Goal: Task Accomplishment & Management: Manage account settings

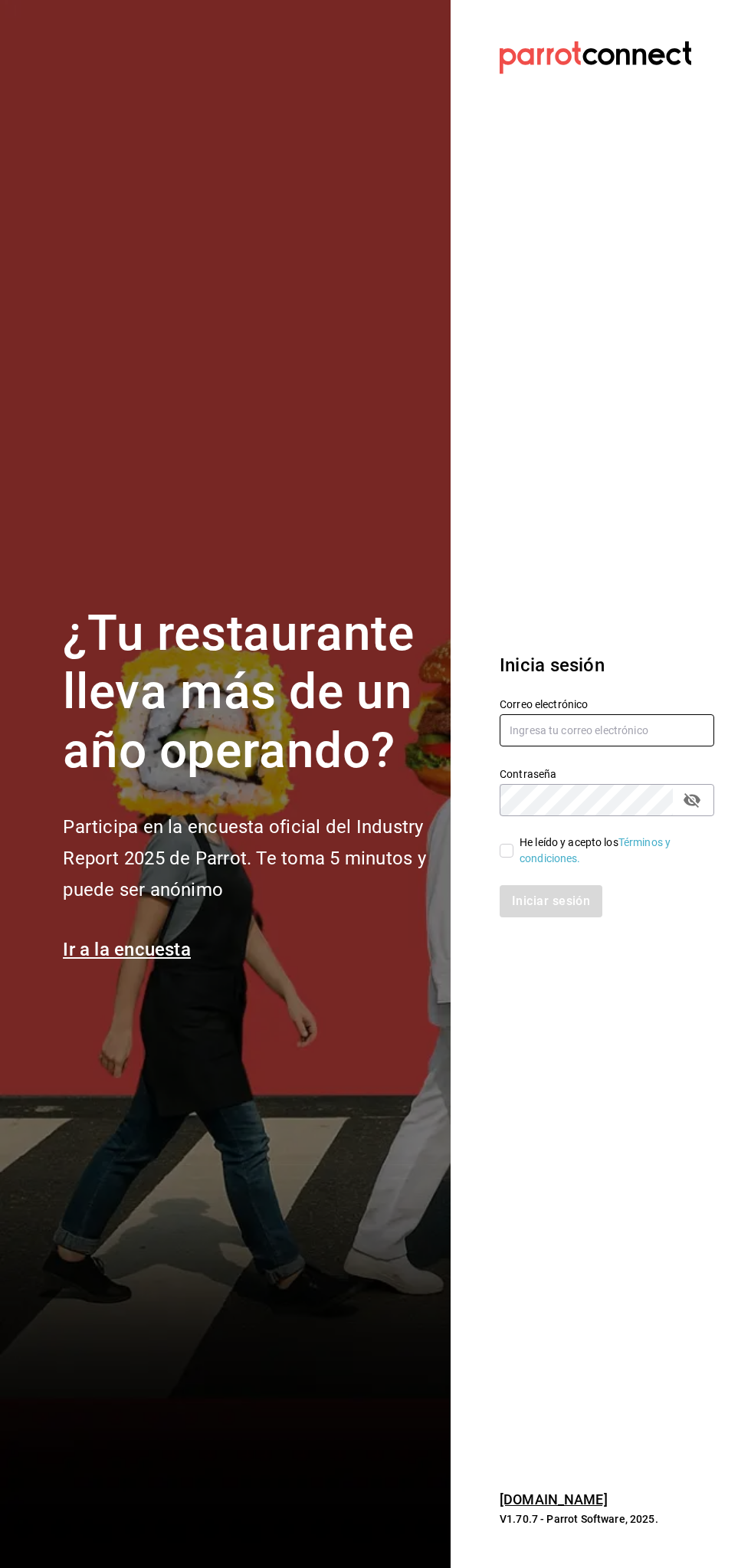
click at [617, 728] on input "text" at bounding box center [607, 730] width 215 height 32
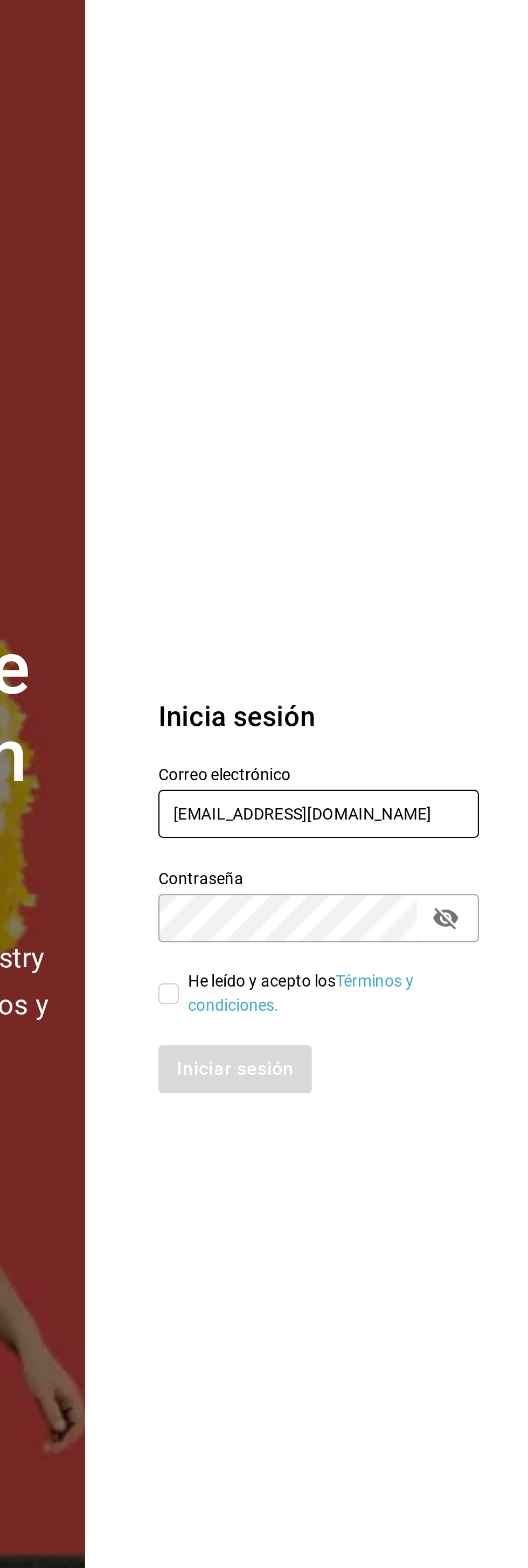
type input "[EMAIL_ADDRESS][DOMAIN_NAME]"
click at [425, 566] on section "Datos incorrectos. Verifica que tu Correo o Contraseña estén bien escritos. Ini…" at bounding box center [422, 784] width 211 height 1568
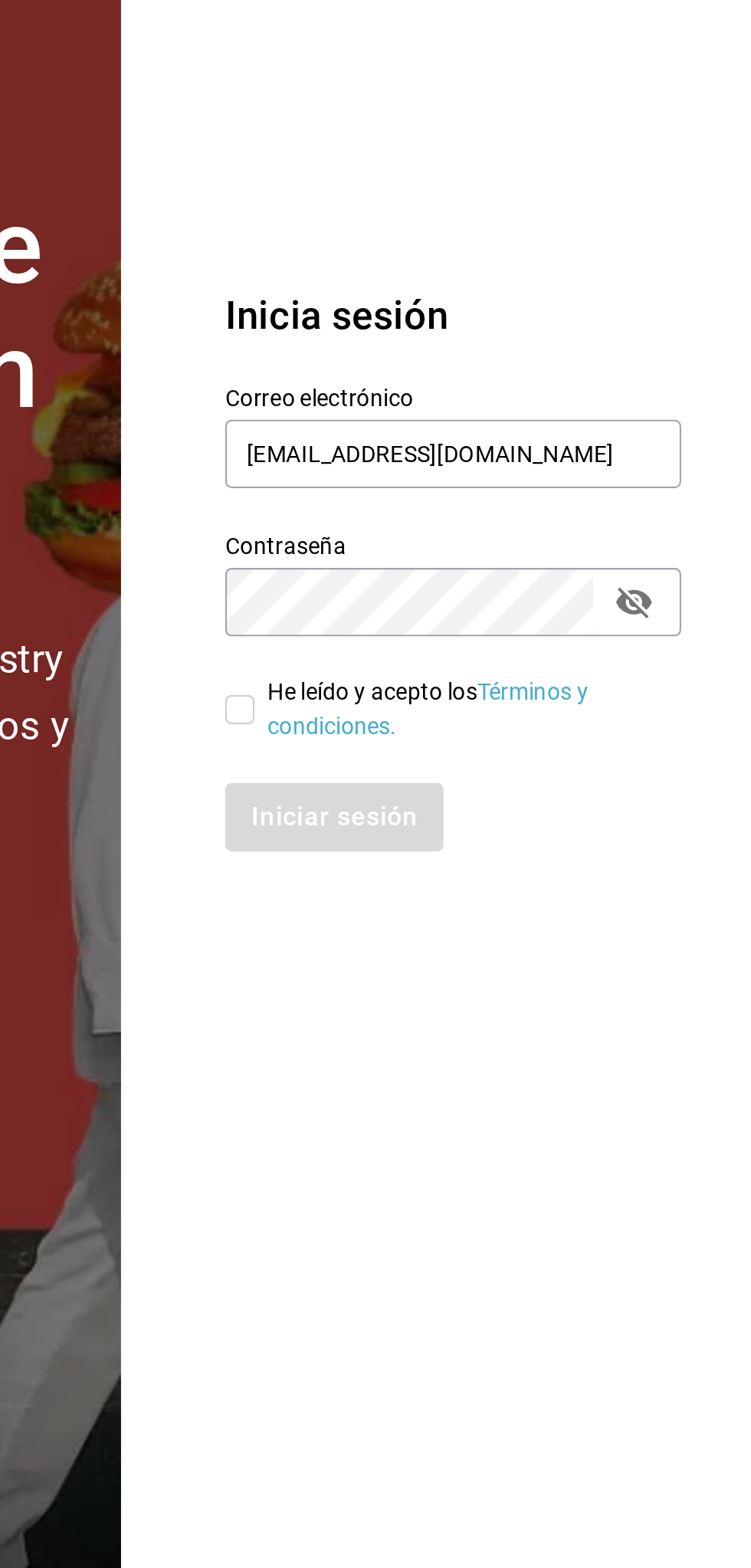
click at [594, 1125] on section "Datos incorrectos. Verifica que tu Correo o Contraseña estén bien escritos. Ini…" at bounding box center [600, 784] width 300 height 1568
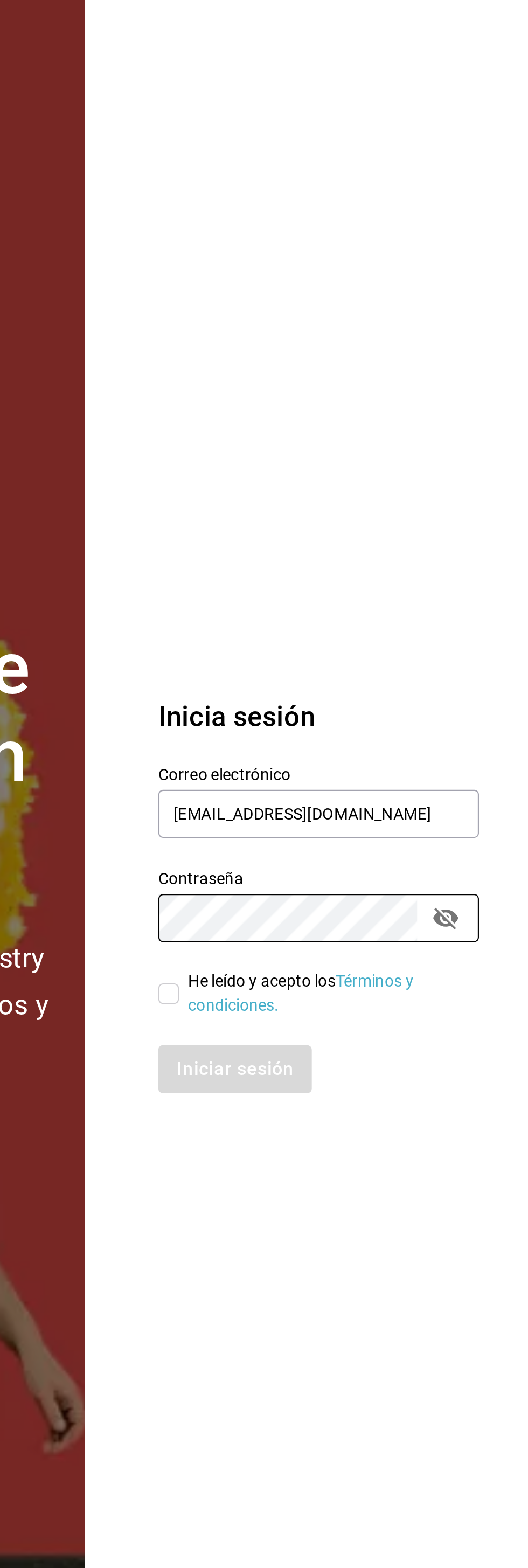
click at [358, 595] on section "Datos incorrectos. Verifica que tu Correo o Contraseña estén bien escritos. Ini…" at bounding box center [422, 784] width 211 height 1568
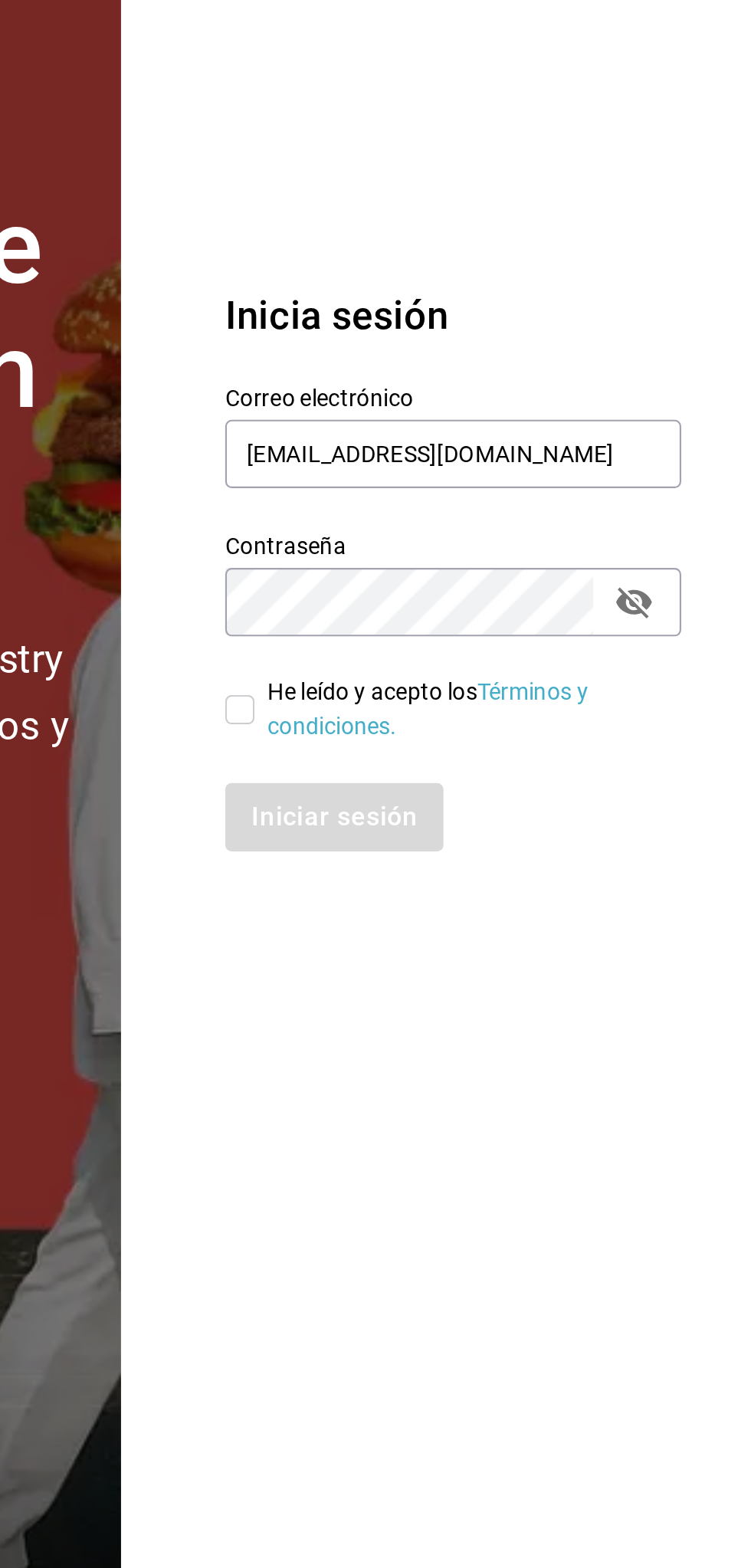
click at [509, 1178] on section "Datos incorrectos. Verifica que tu Correo o Contraseña estén bien escritos. Ini…" at bounding box center [600, 784] width 300 height 1568
click at [508, 857] on input "He leído y acepto los Términos y condiciones." at bounding box center [506, 850] width 13 height 13
checkbox input "true"
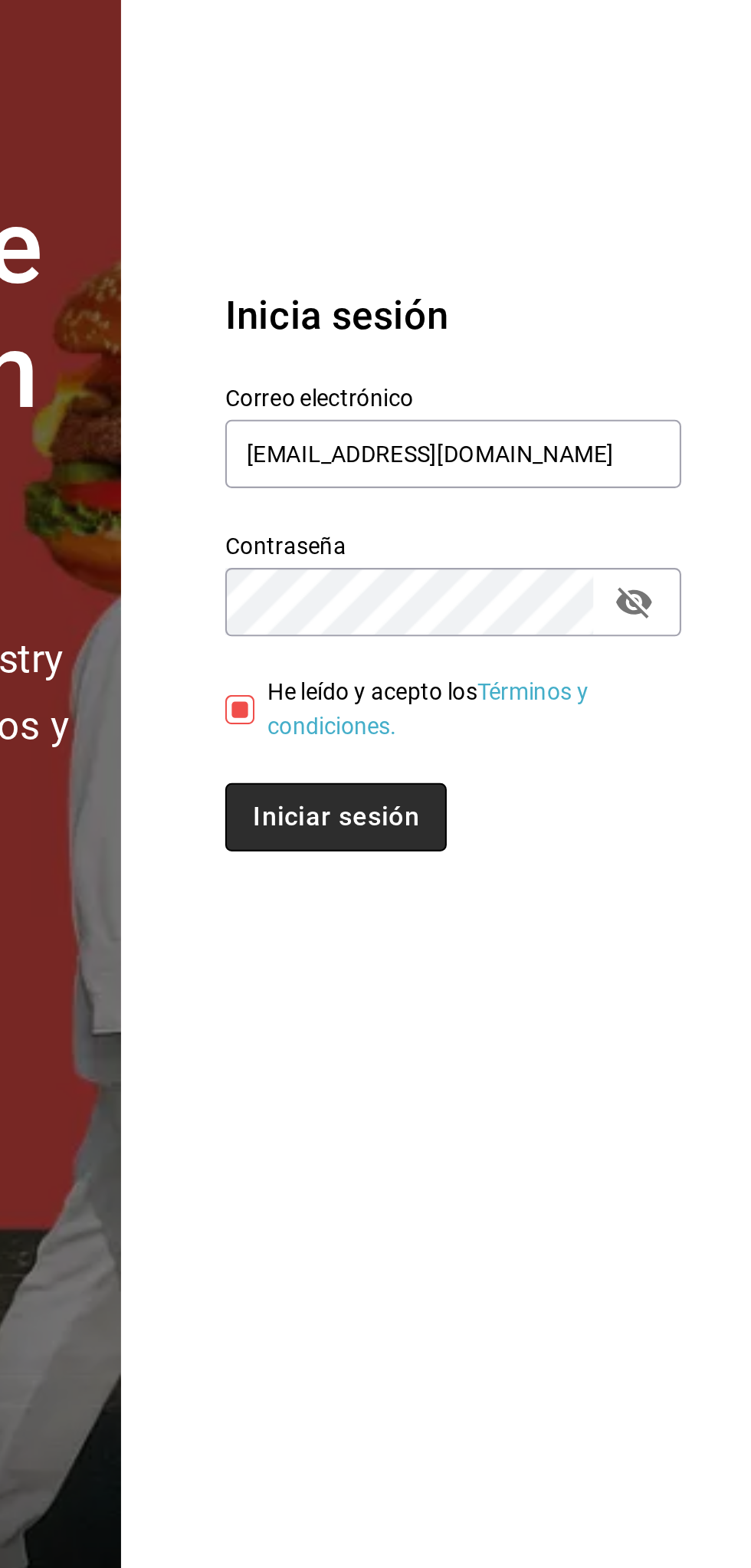
click at [581, 899] on button "Iniciar sesión" at bounding box center [551, 901] width 104 height 32
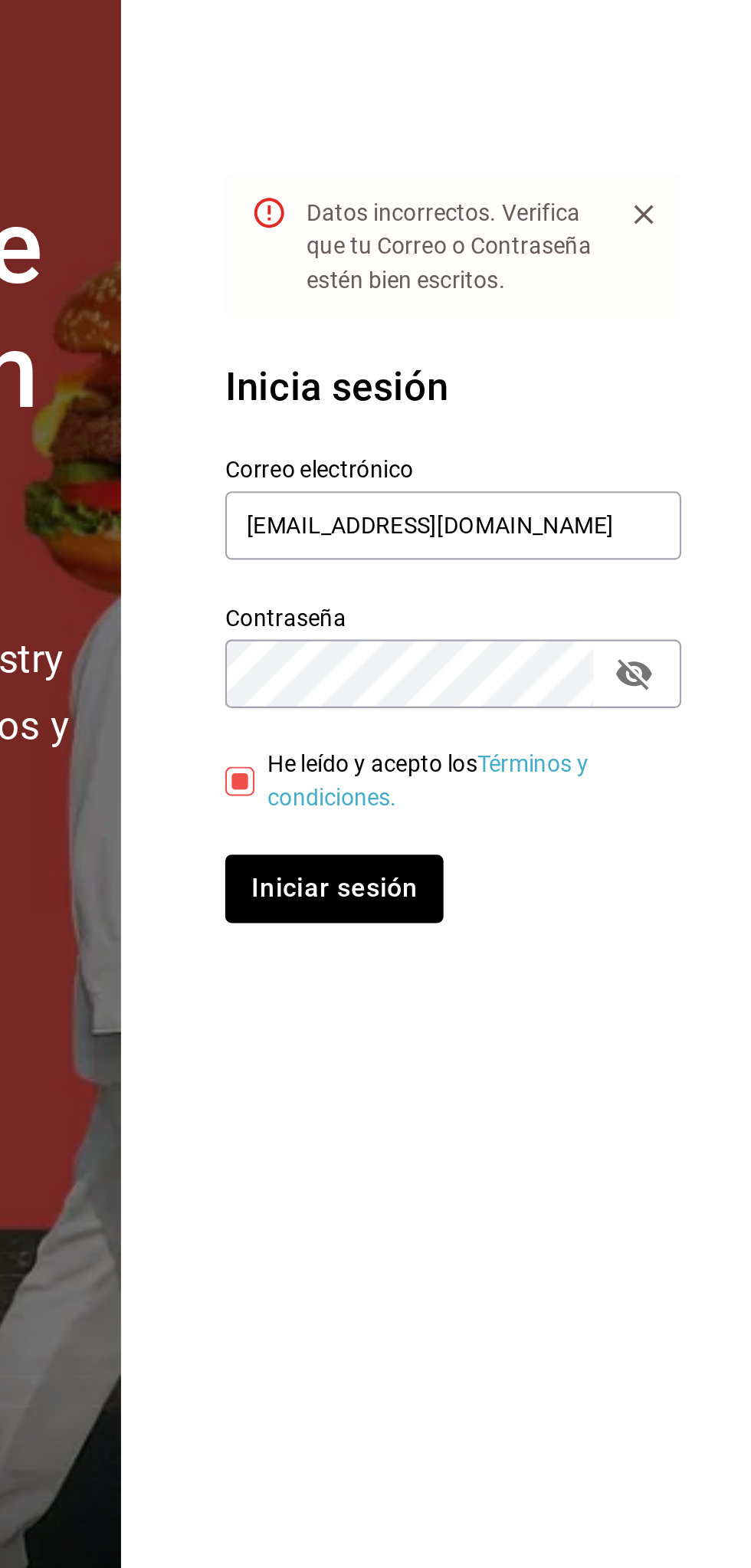
click at [702, 834] on button "passwordField" at bounding box center [691, 833] width 26 height 26
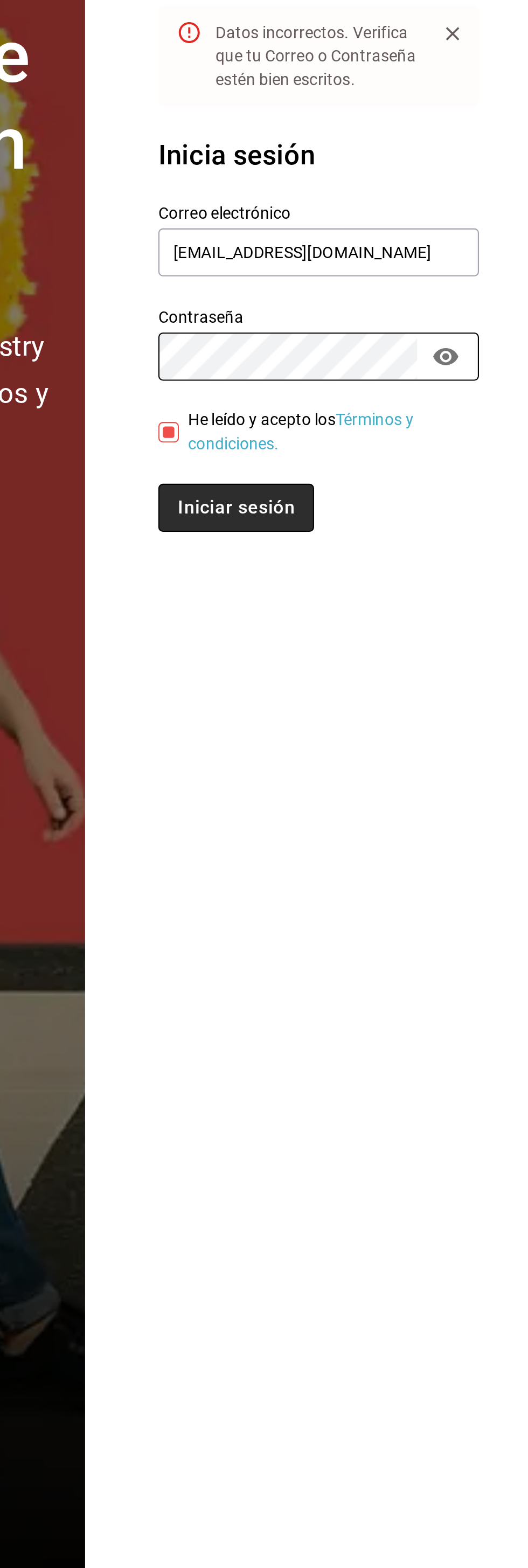
click at [403, 893] on button "Iniciar sesión" at bounding box center [388, 890] width 73 height 23
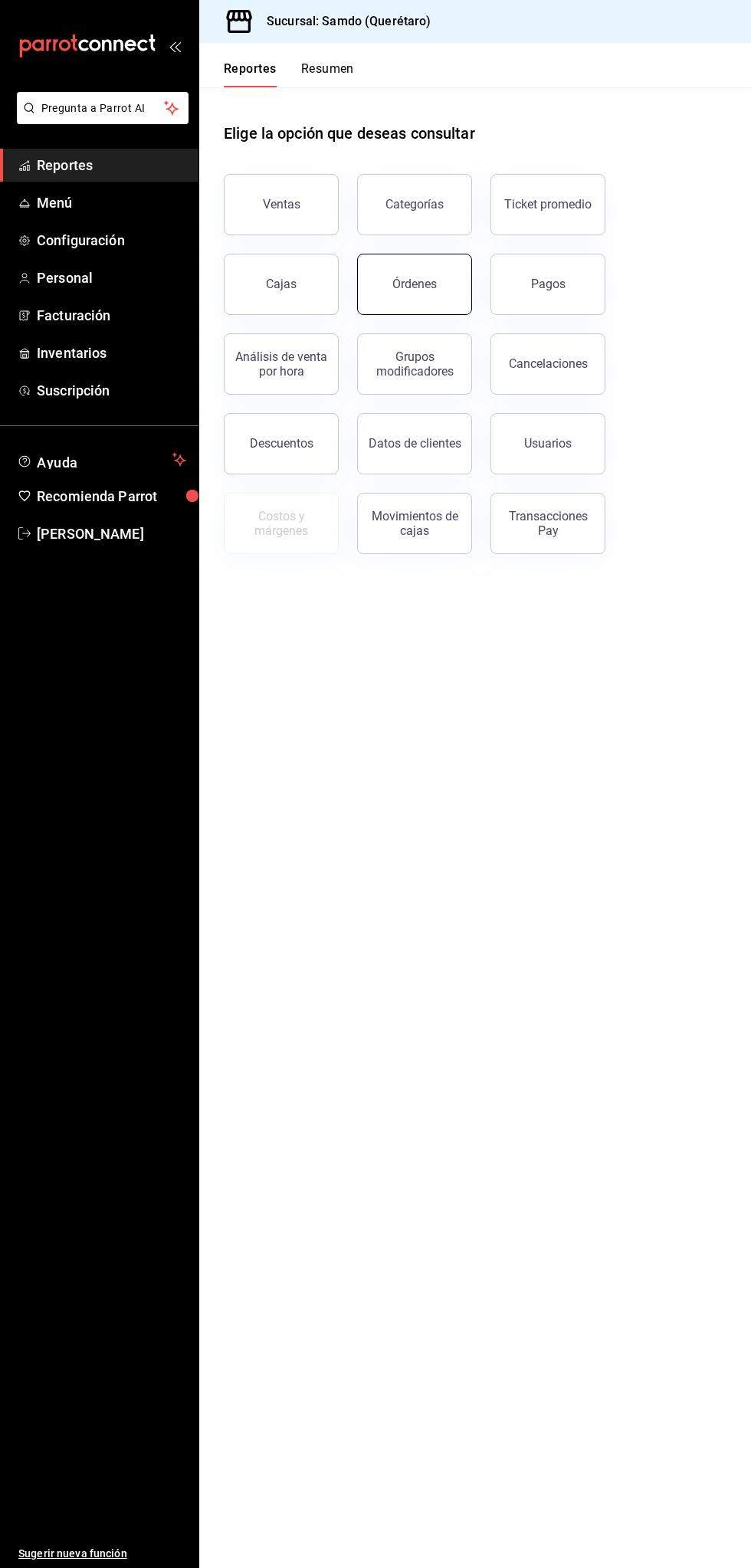
click at [412, 265] on button "Órdenes" at bounding box center [414, 284] width 115 height 62
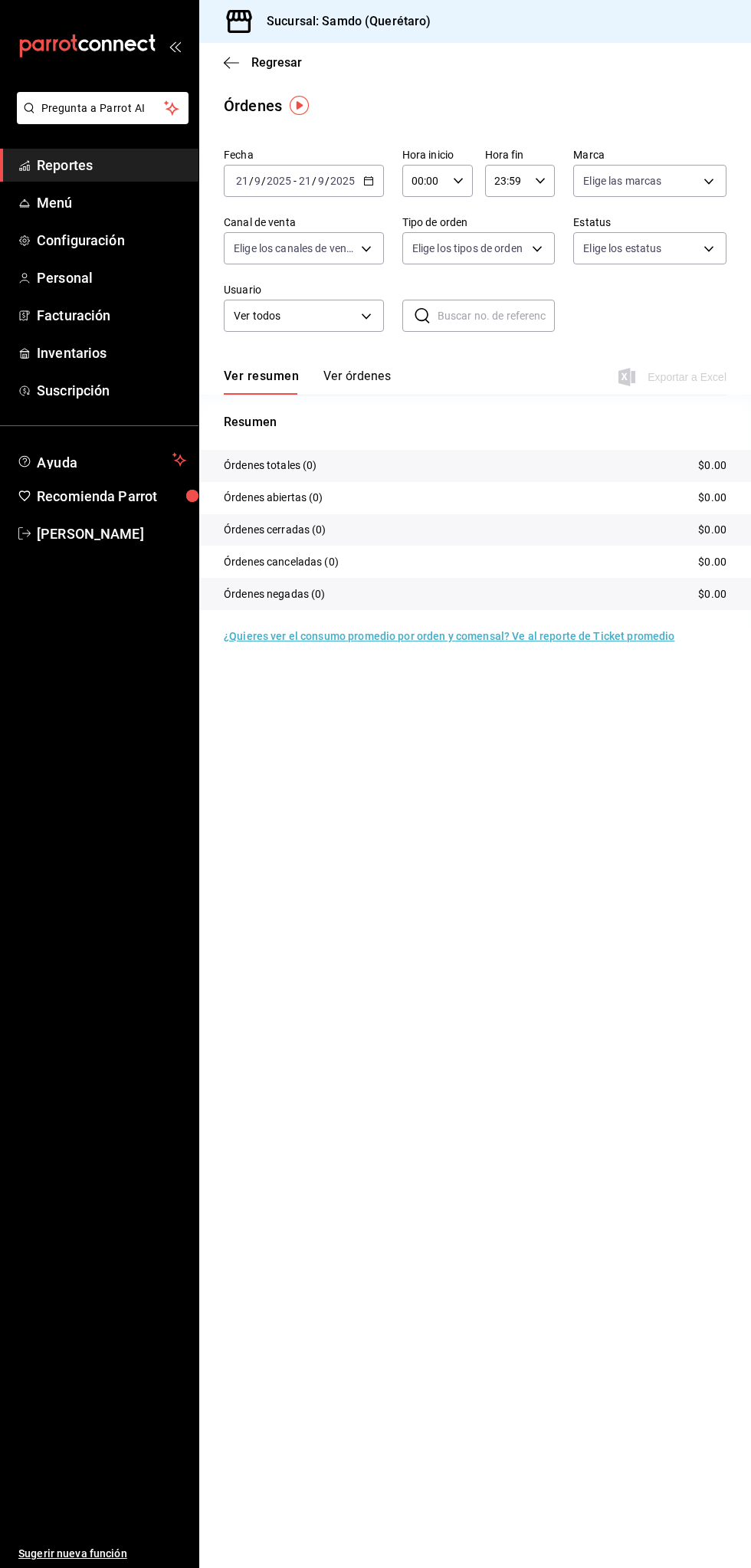
click at [127, 158] on span "Reportes" at bounding box center [111, 165] width 150 height 21
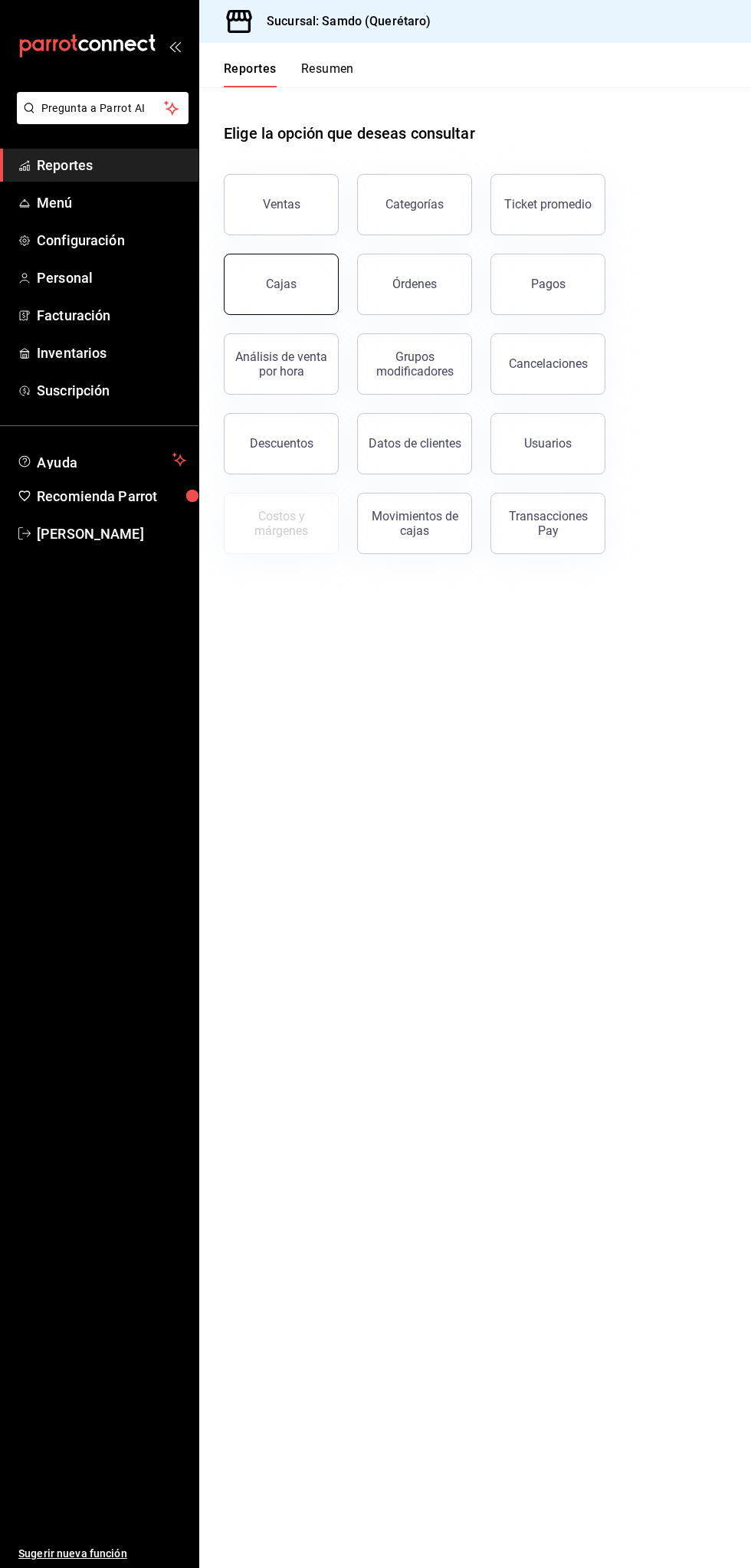
click at [291, 285] on div "Cajas" at bounding box center [281, 284] width 31 height 19
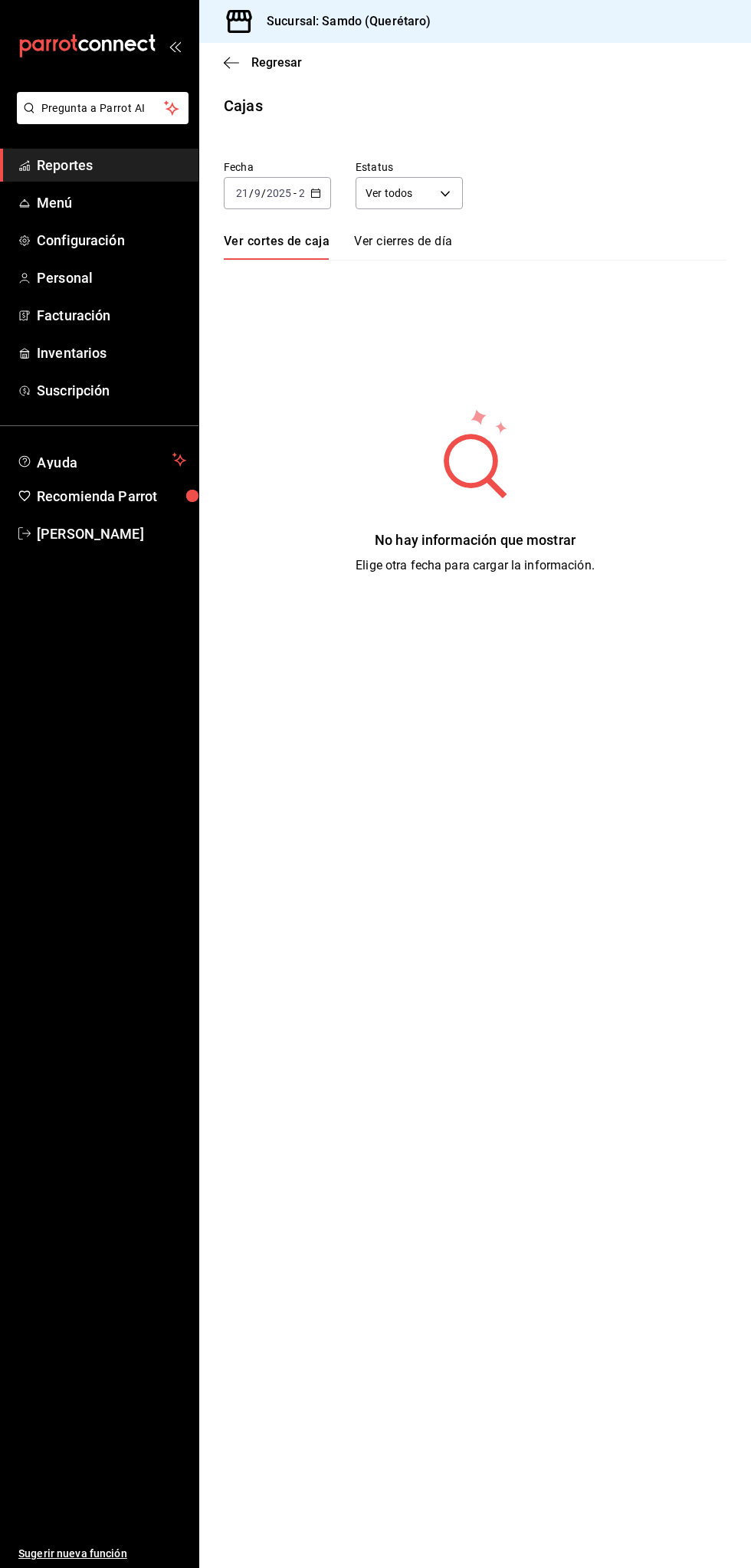
click at [286, 194] on input "2025" at bounding box center [278, 193] width 26 height 12
click at [298, 274] on span "Ayer" at bounding box center [277, 274] width 81 height 16
